Goal: Transaction & Acquisition: Purchase product/service

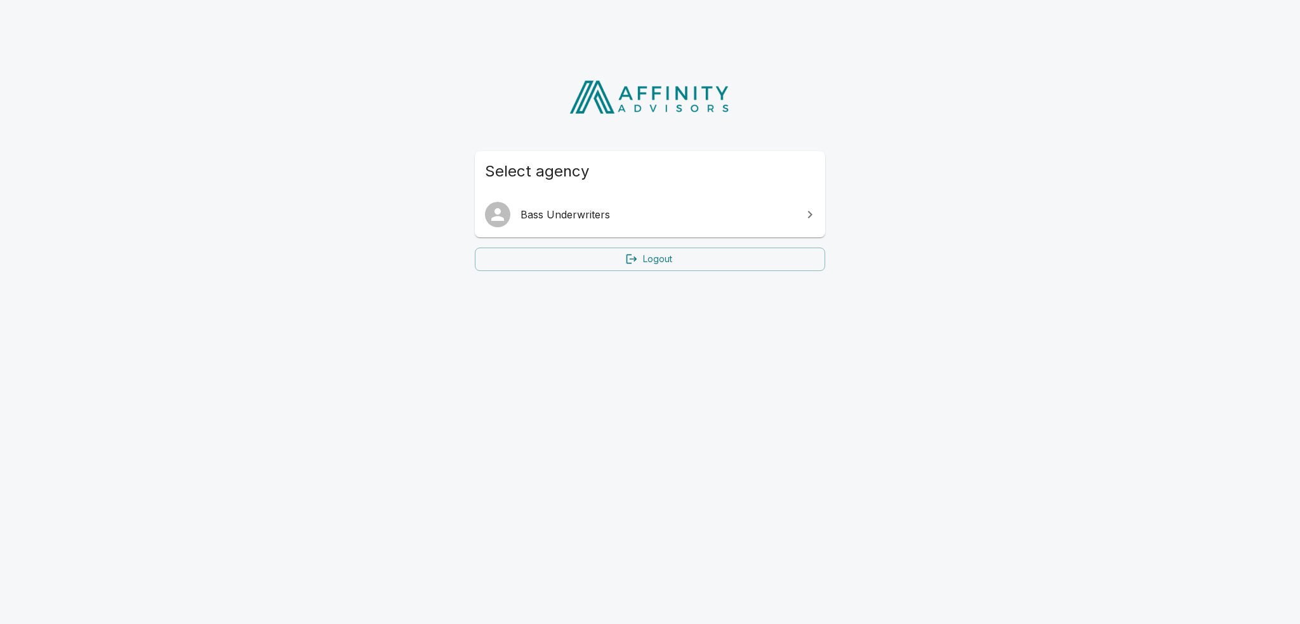
click at [649, 215] on span "Bass Underwriters" at bounding box center [658, 214] width 274 height 15
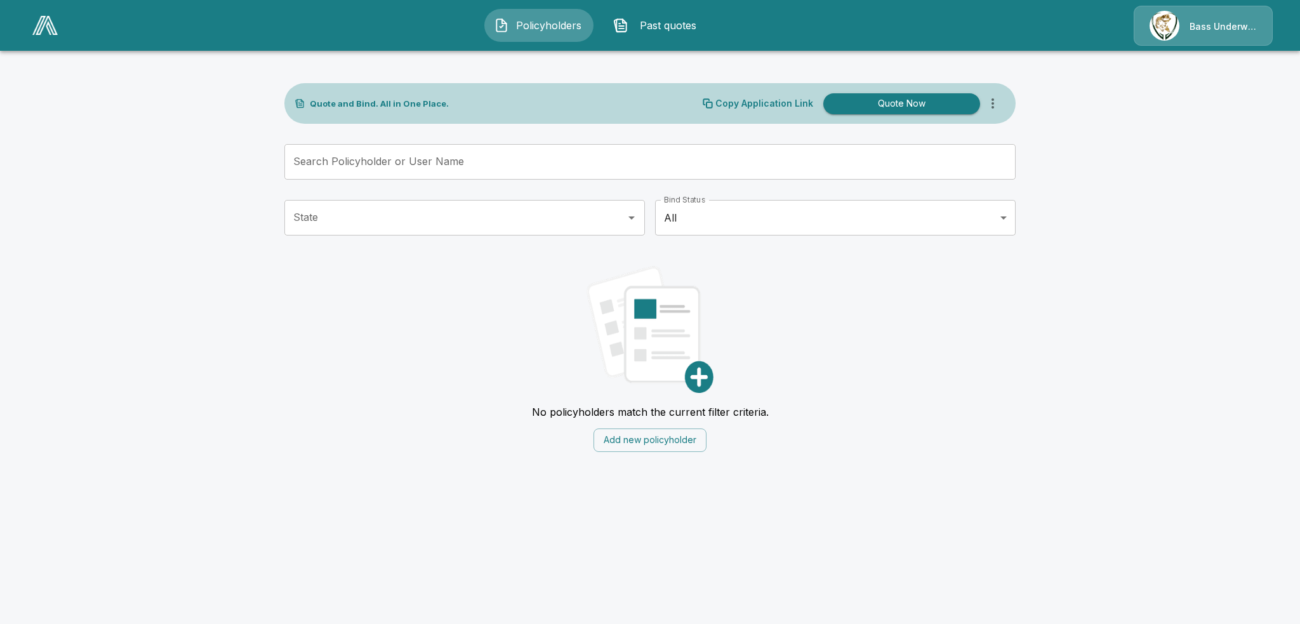
click at [648, 23] on span "Past quotes" at bounding box center [668, 25] width 70 height 15
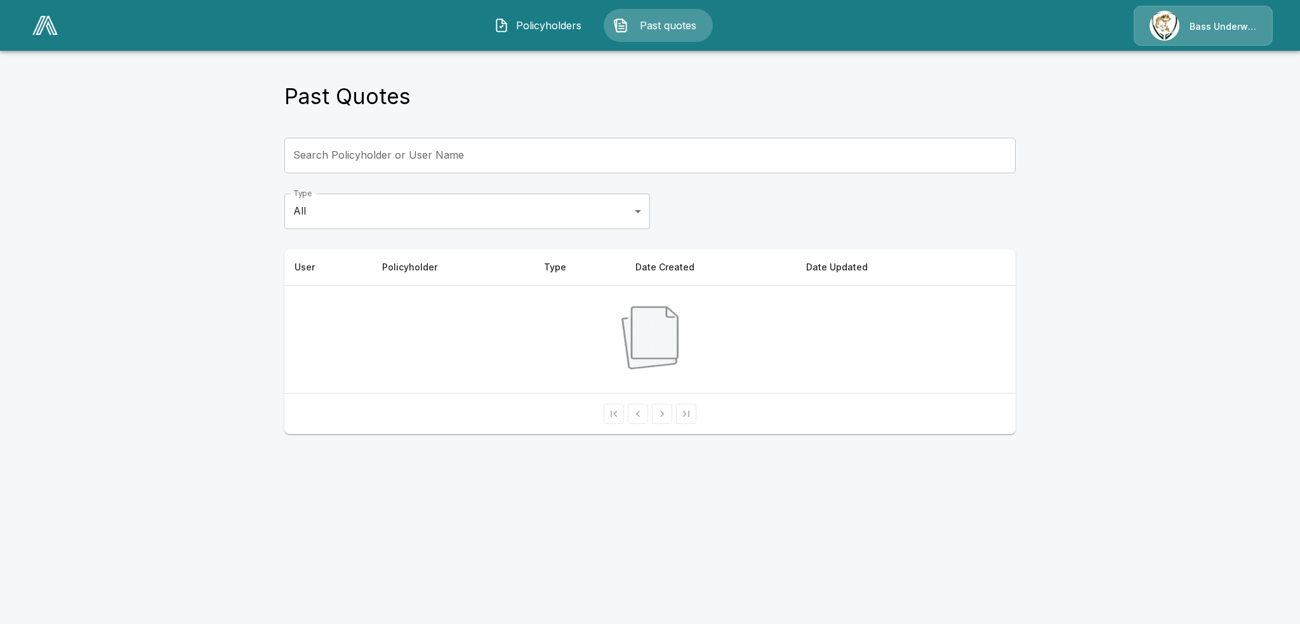
click at [537, 22] on span "Policyholders" at bounding box center [549, 25] width 70 height 15
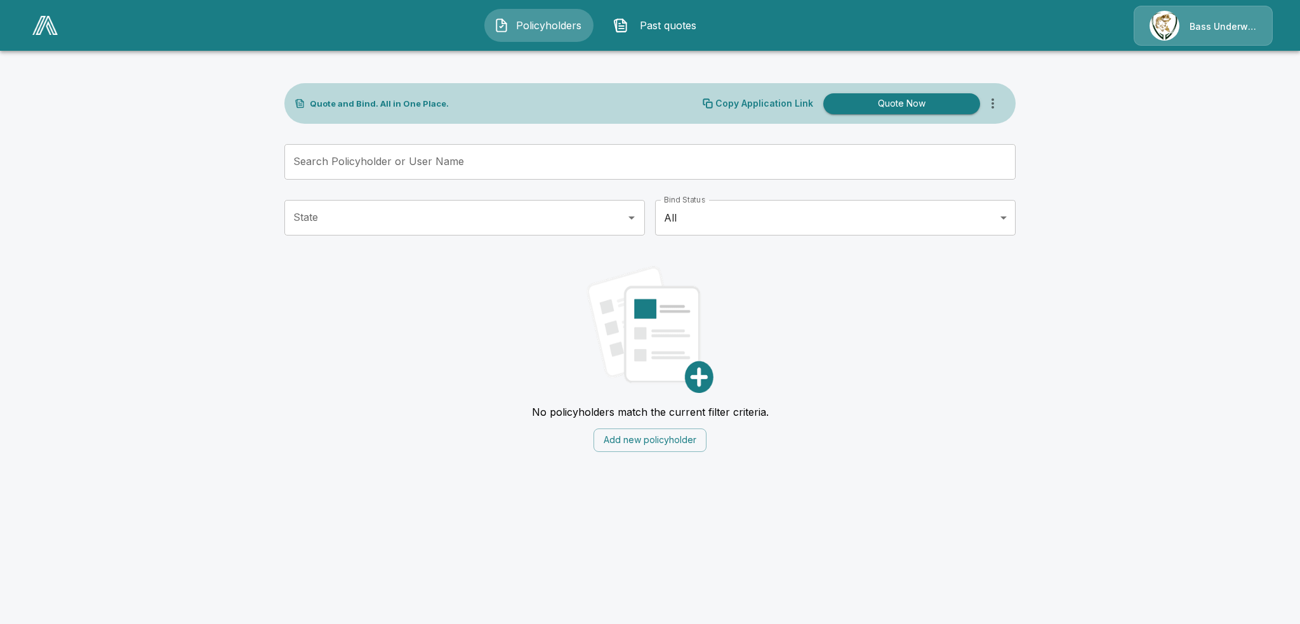
click at [993, 98] on icon "more" at bounding box center [992, 103] width 3 height 10
click at [898, 102] on button "Quote Now" at bounding box center [901, 103] width 157 height 21
